Goal: Transaction & Acquisition: Purchase product/service

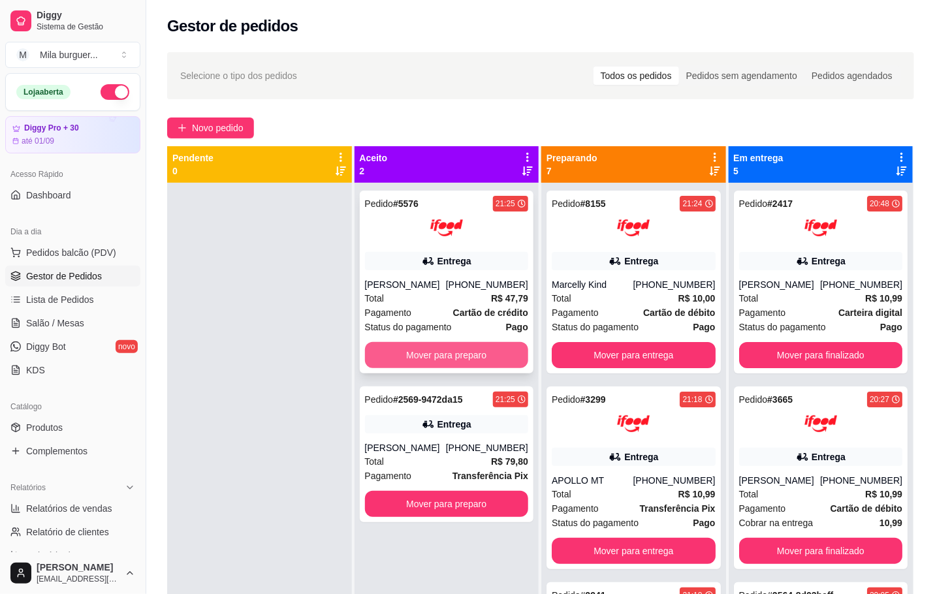
click at [426, 347] on button "Mover para preparo" at bounding box center [447, 355] width 164 height 26
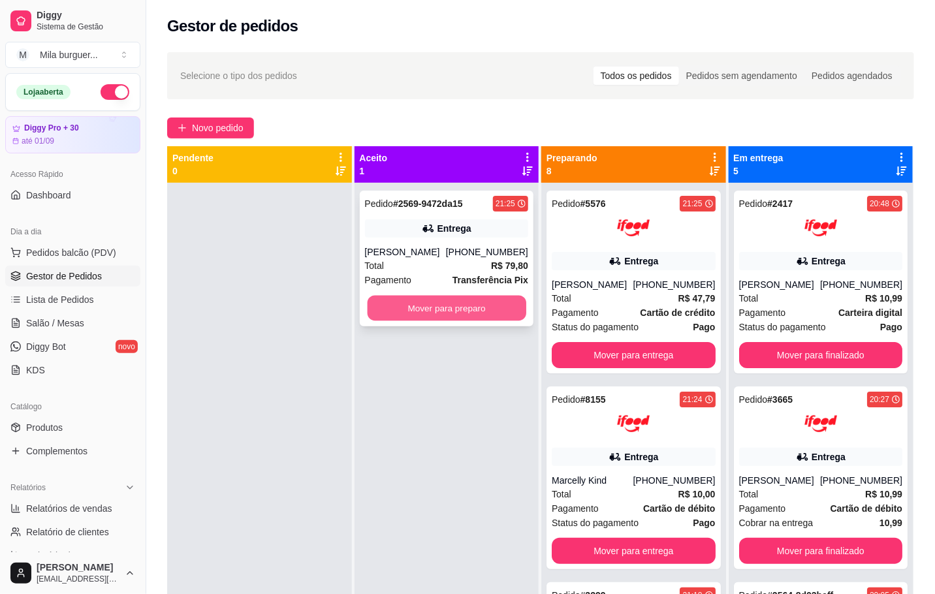
click at [433, 312] on button "Mover para preparo" at bounding box center [446, 308] width 159 height 25
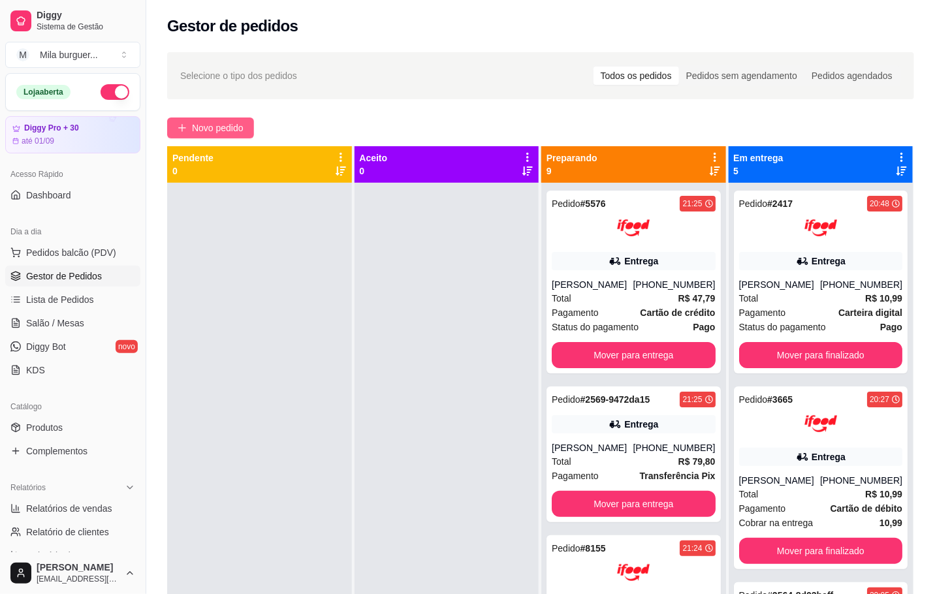
click at [225, 131] on span "Novo pedido" at bounding box center [218, 128] width 52 height 14
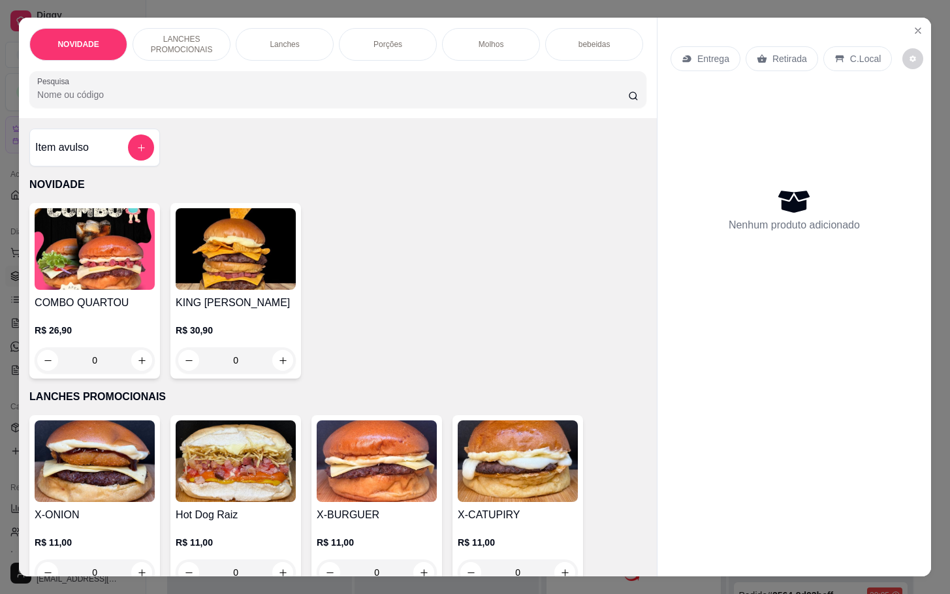
click at [398, 41] on div "Porções" at bounding box center [388, 44] width 98 height 33
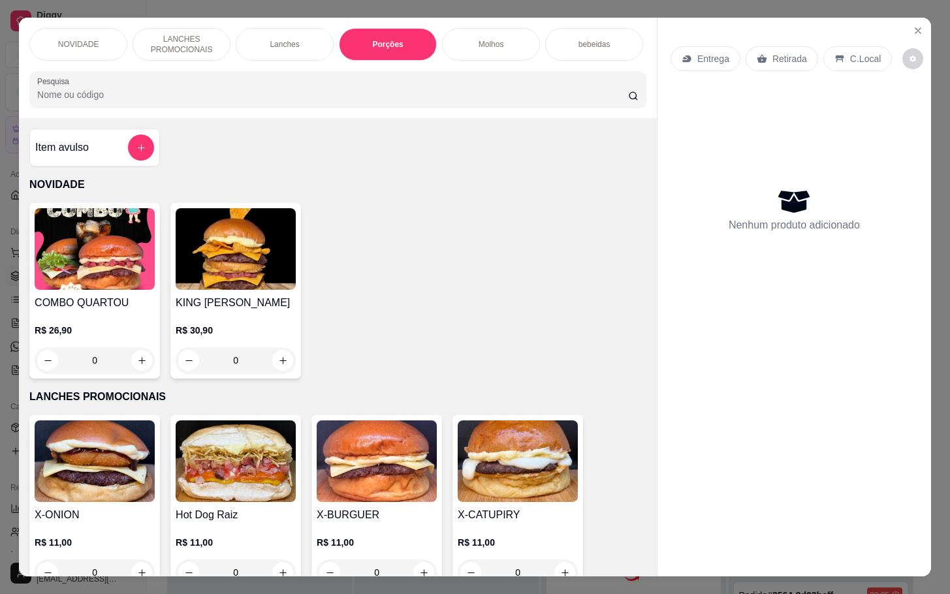
scroll to position [31, 0]
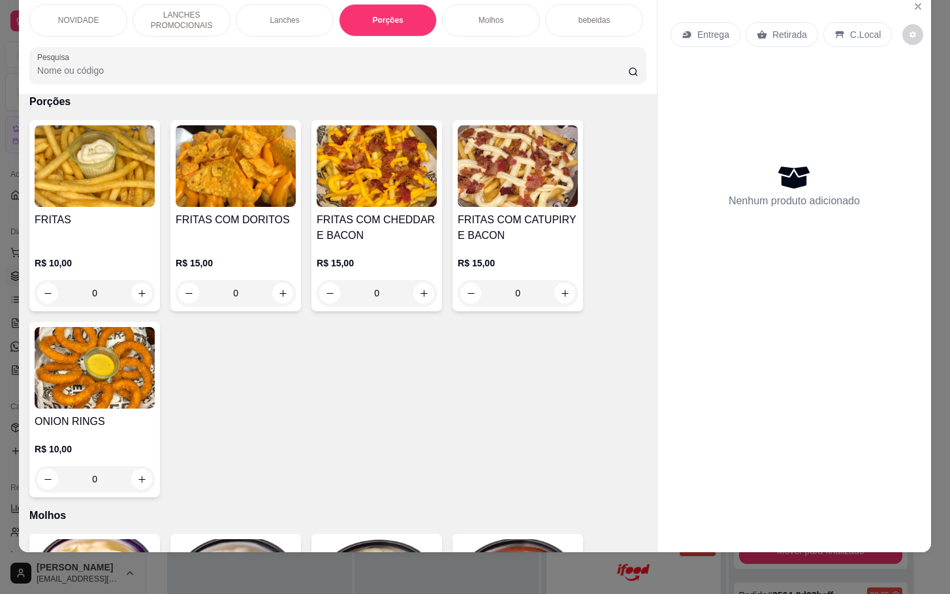
click at [554, 291] on div "0" at bounding box center [518, 293] width 120 height 26
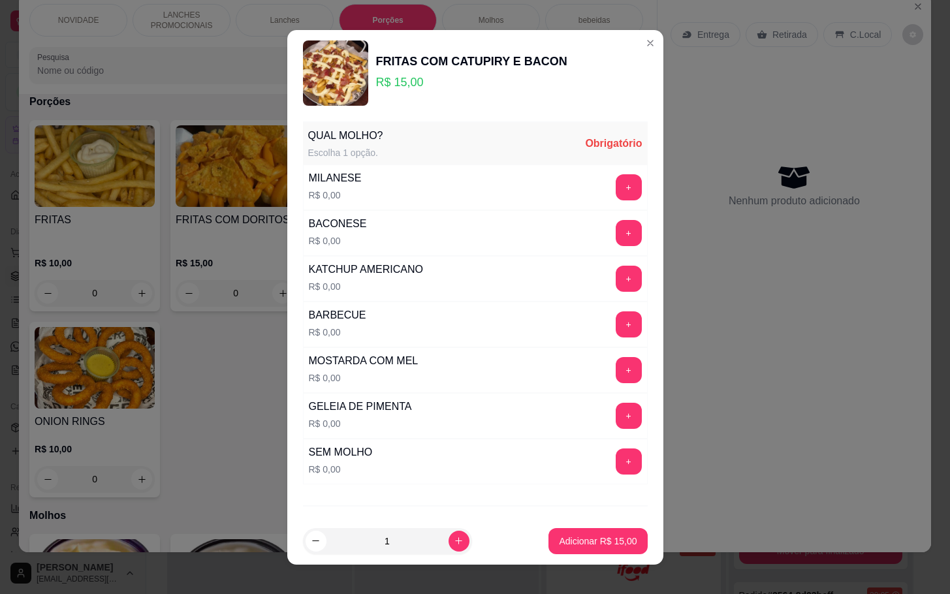
scroll to position [69, 0]
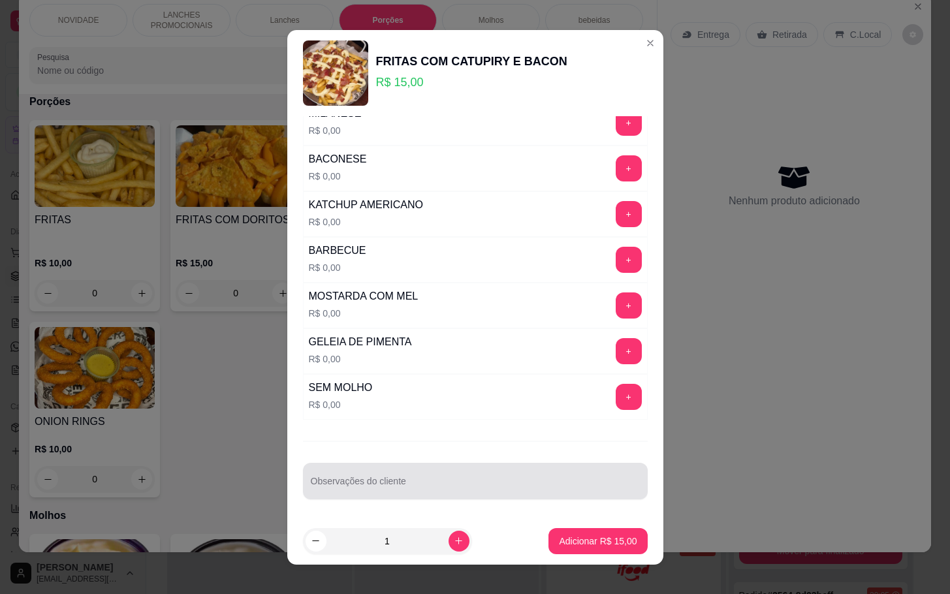
click at [467, 488] on input "Observações do cliente" at bounding box center [475, 486] width 329 height 13
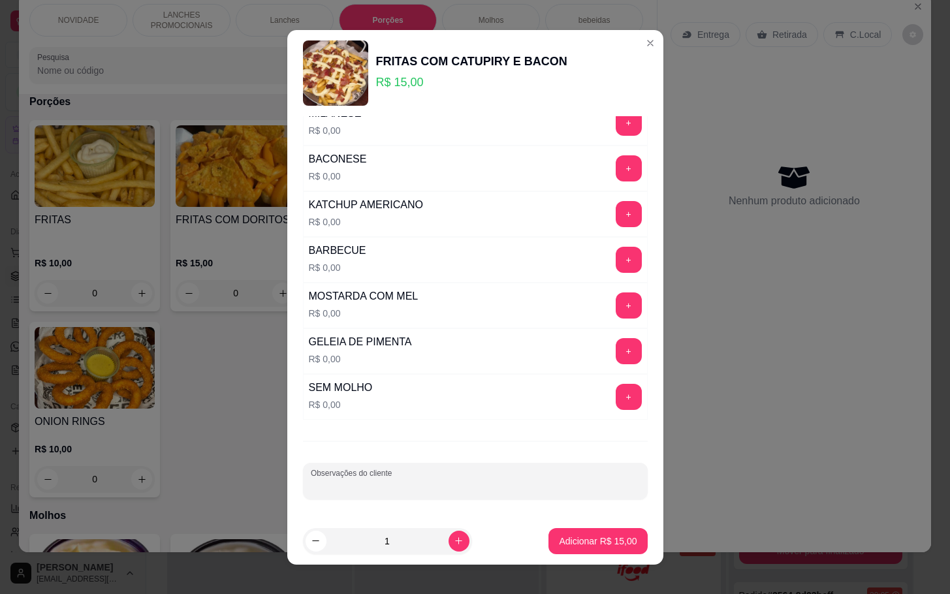
click at [384, 477] on div "Observações do cliente" at bounding box center [475, 481] width 345 height 37
click at [390, 475] on div at bounding box center [475, 481] width 329 height 26
click at [392, 482] on input "Observações do cliente" at bounding box center [475, 486] width 329 height 13
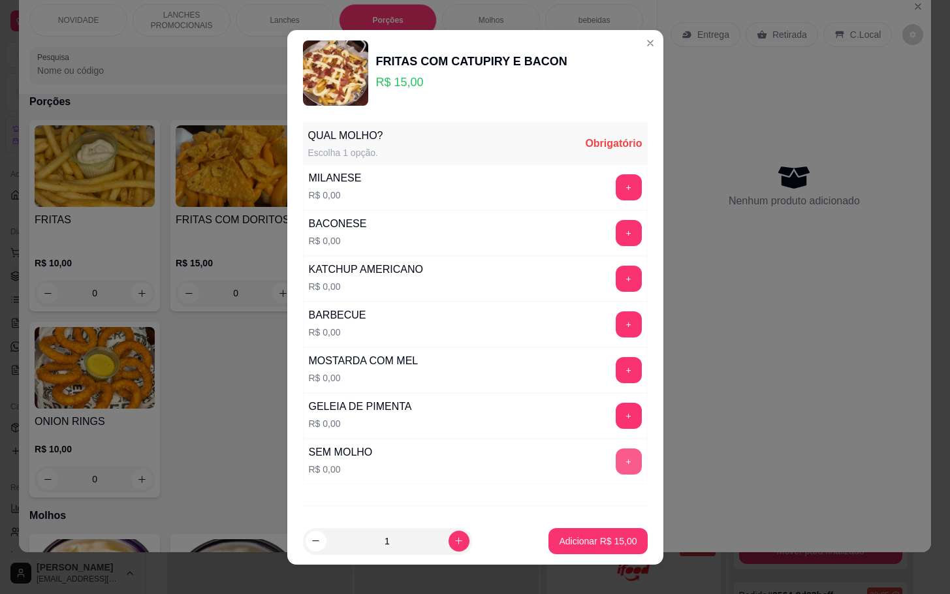
type input "maionese defumada"
click at [616, 457] on button "+" at bounding box center [628, 461] width 25 height 25
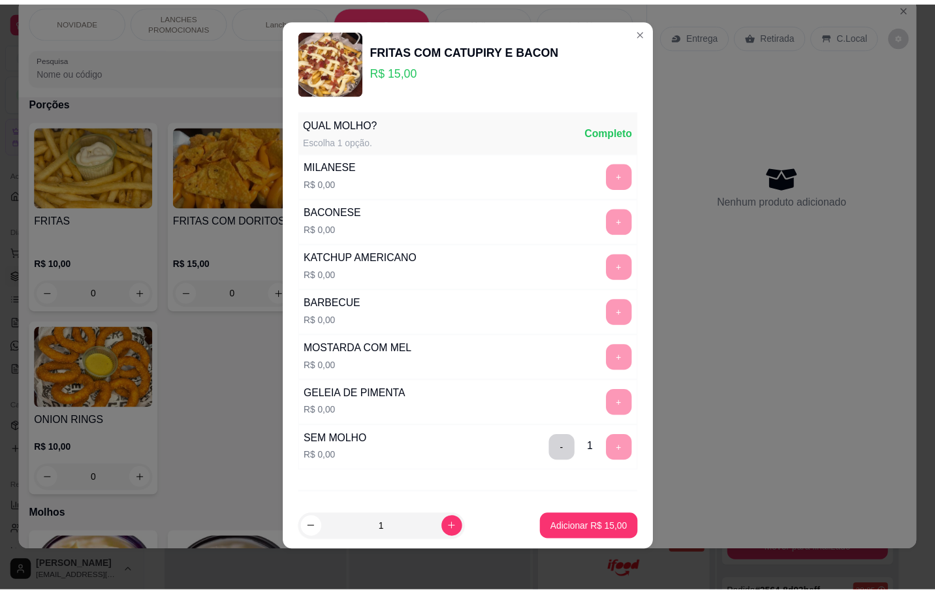
scroll to position [69, 0]
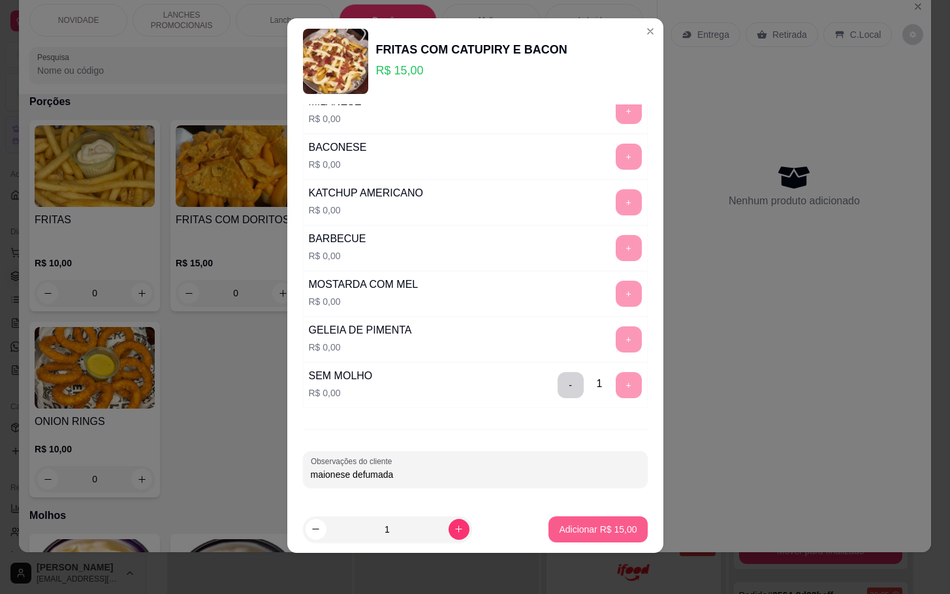
click at [559, 524] on p "Adicionar R$ 15,00" at bounding box center [598, 529] width 78 height 13
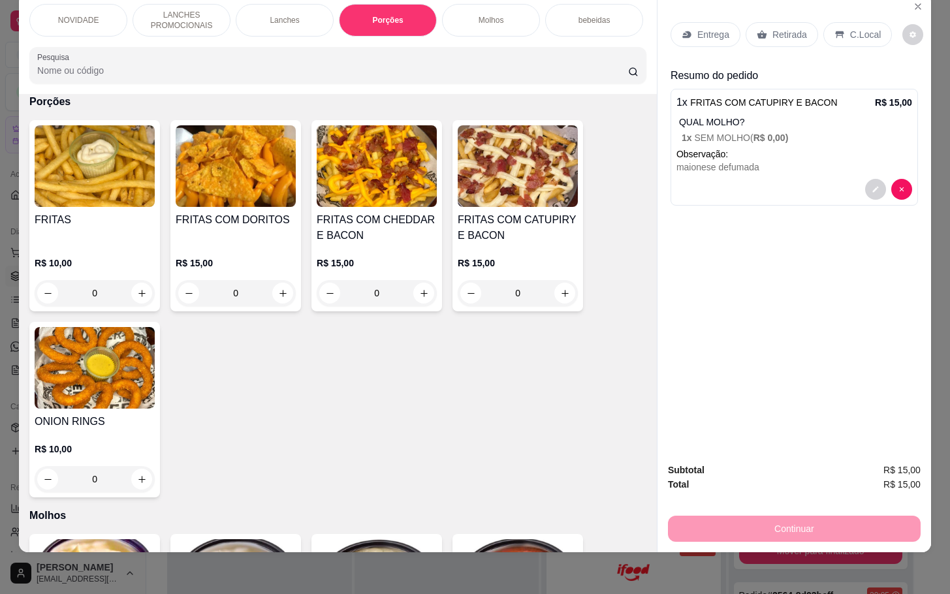
click at [417, 294] on div "0" at bounding box center [377, 293] width 120 height 26
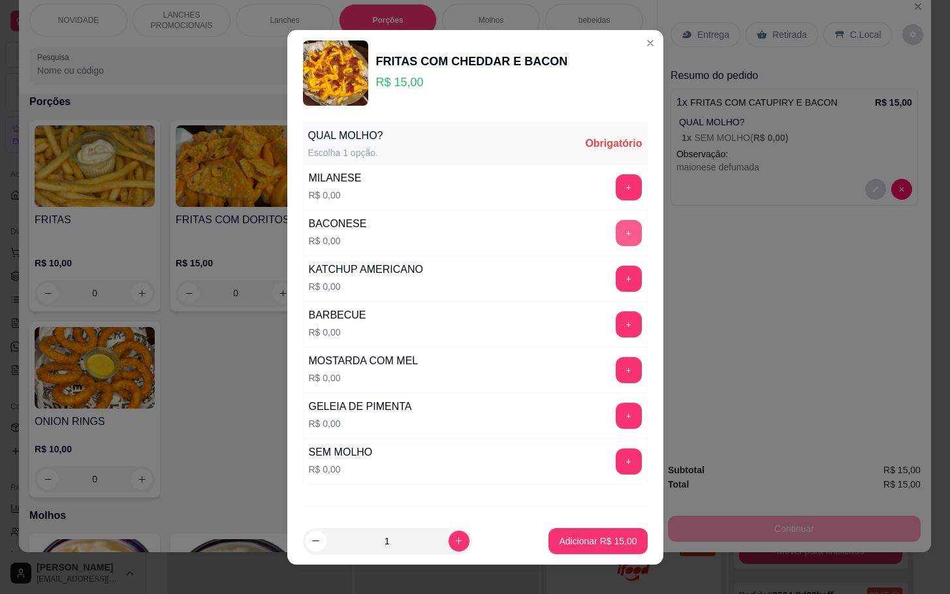
click at [610, 242] on div "+" at bounding box center [628, 233] width 37 height 26
click at [616, 242] on button "+" at bounding box center [629, 233] width 26 height 26
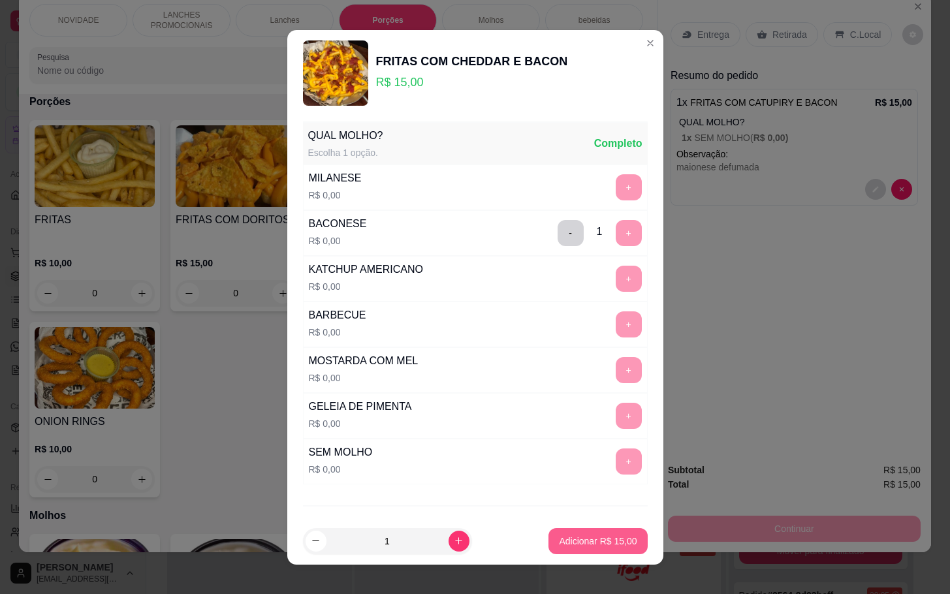
click at [563, 528] on button "Adicionar R$ 15,00" at bounding box center [597, 541] width 99 height 26
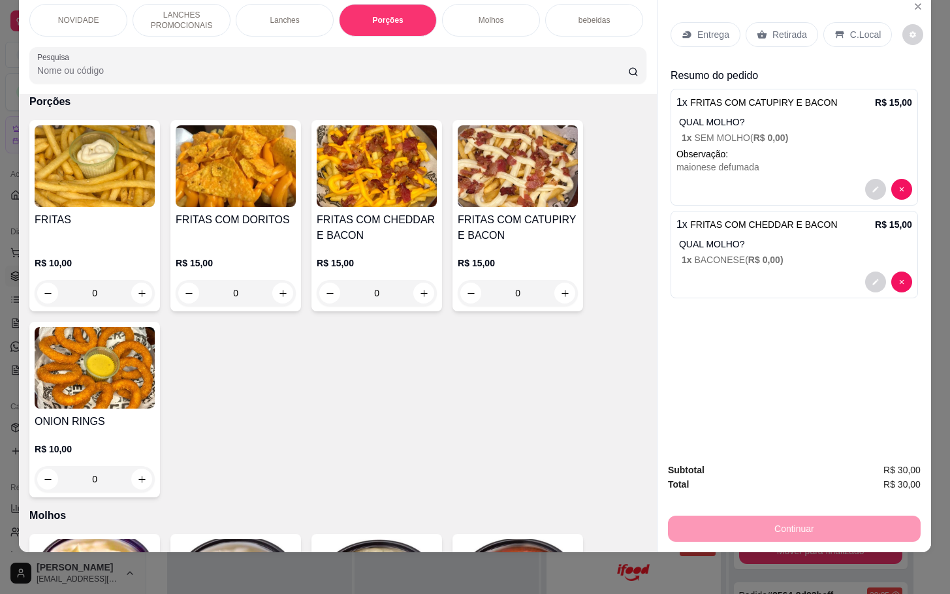
click at [774, 28] on p "Retirada" at bounding box center [789, 34] width 35 height 13
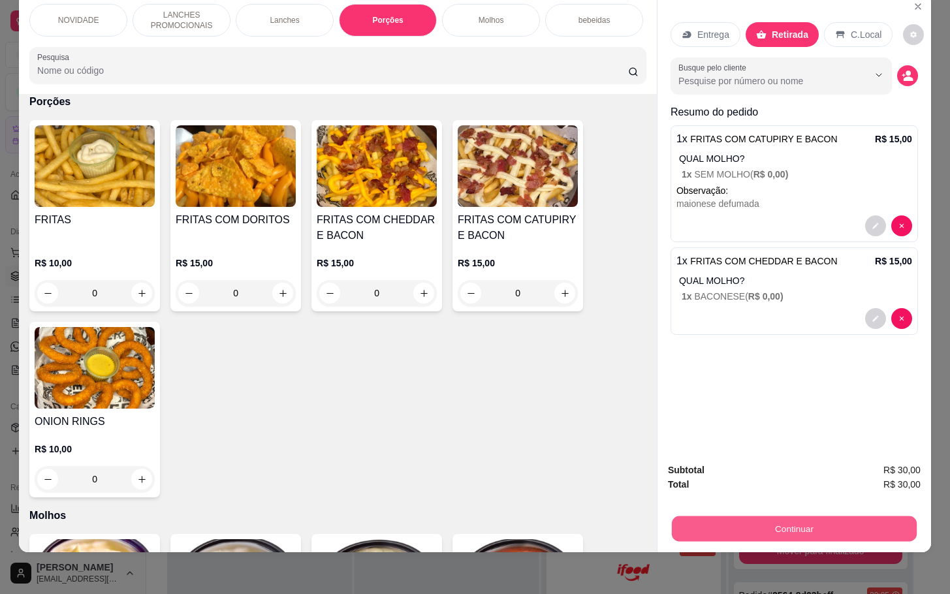
click at [787, 516] on button "Continuar" at bounding box center [794, 528] width 245 height 25
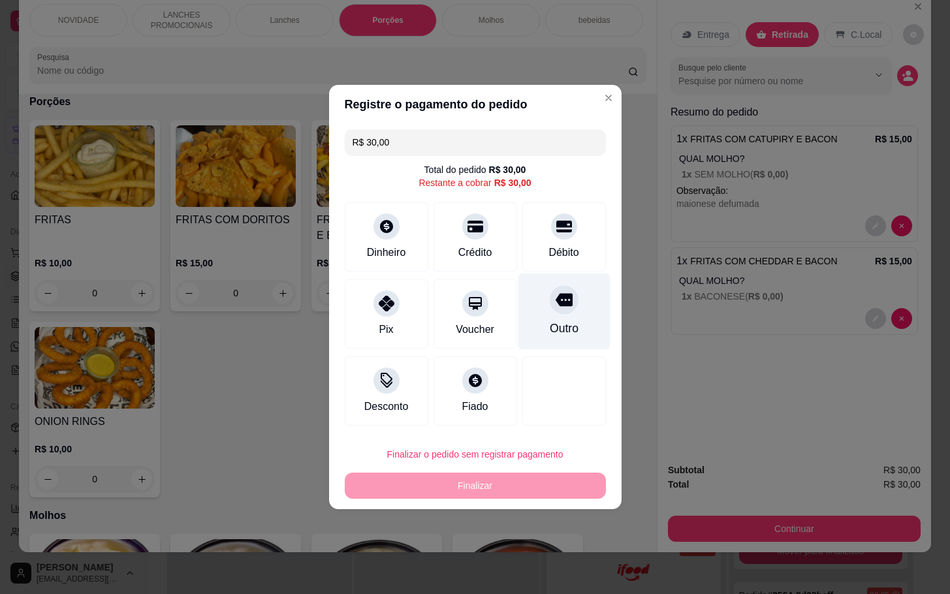
click at [535, 306] on div "Outro" at bounding box center [564, 312] width 92 height 76
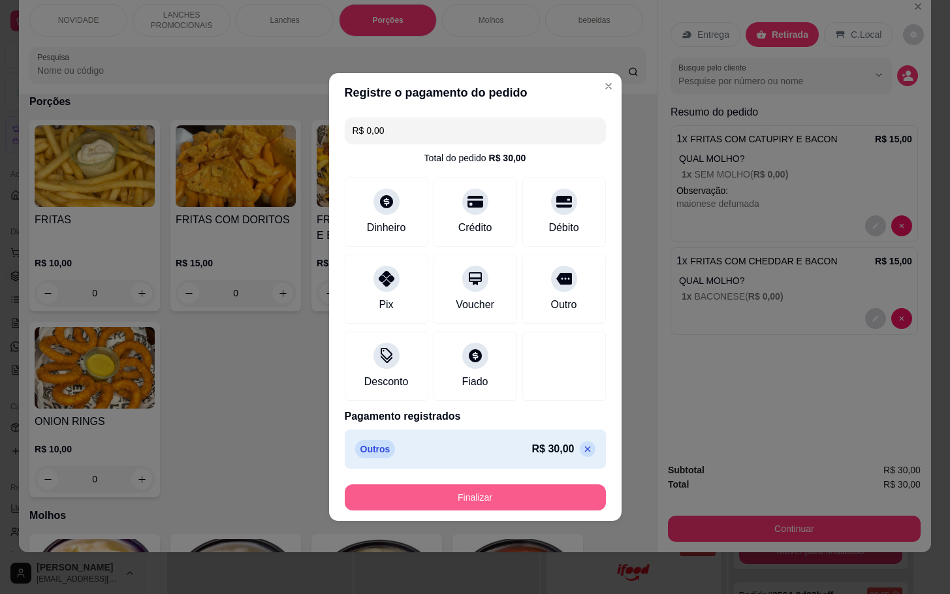
click at [508, 506] on button "Finalizar" at bounding box center [475, 497] width 261 height 26
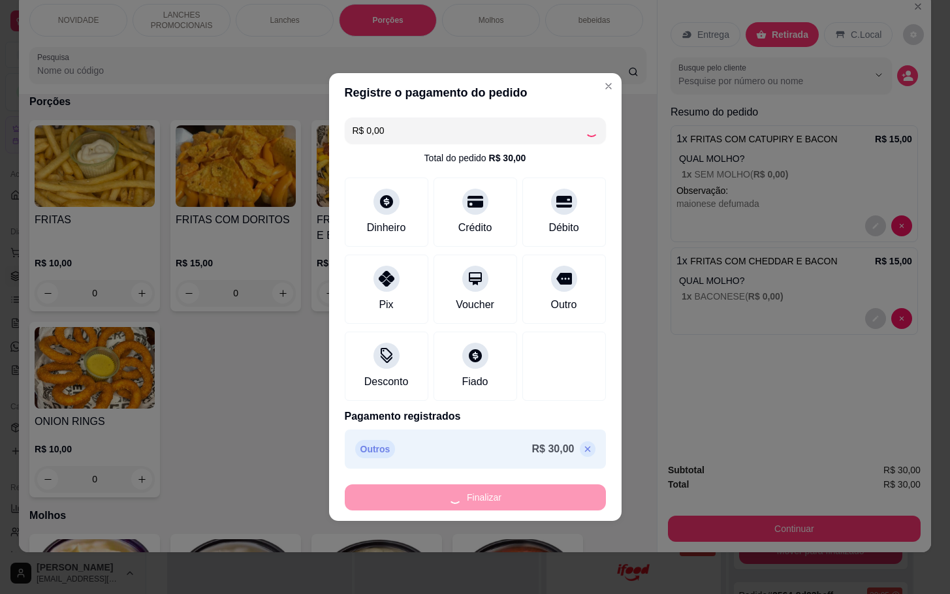
type input "-R$ 30,00"
